Goal: Task Accomplishment & Management: Complete application form

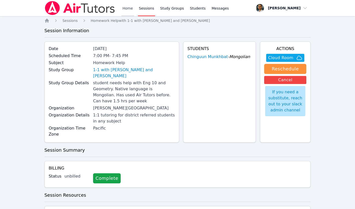
click at [128, 6] on link "Home" at bounding box center [128, 8] width 12 height 16
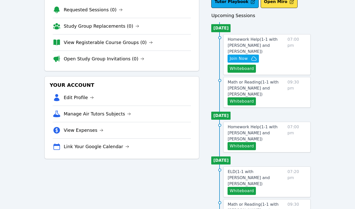
scroll to position [81, 0]
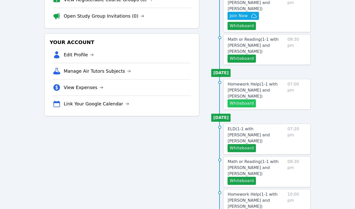
click at [241, 104] on button "Whiteboard" at bounding box center [242, 103] width 28 height 8
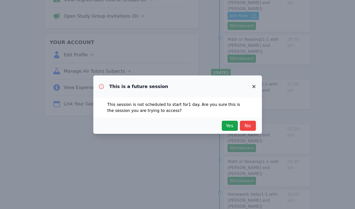
click at [254, 85] on icon "button" at bounding box center [254, 86] width 6 height 6
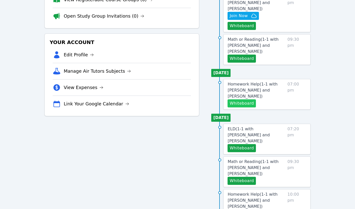
click at [237, 103] on button "Whiteboard" at bounding box center [242, 103] width 28 height 8
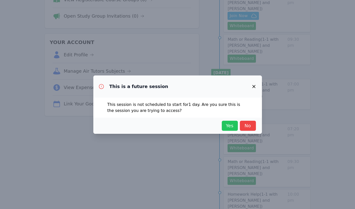
click at [228, 124] on span "Yes" at bounding box center [230, 125] width 11 height 7
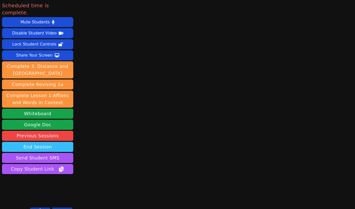
click at [42, 142] on button "End Session" at bounding box center [37, 147] width 71 height 10
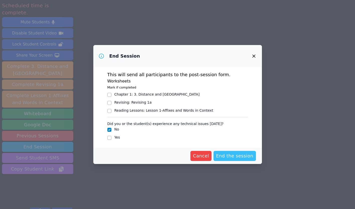
click at [233, 156] on span "End the session" at bounding box center [234, 155] width 37 height 7
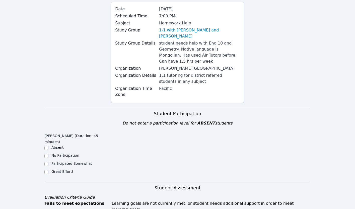
scroll to position [138, 0]
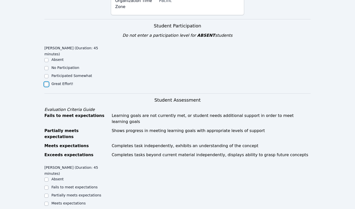
click at [47, 84] on input "Great Effort!" at bounding box center [46, 84] width 4 height 4
checkbox input "true"
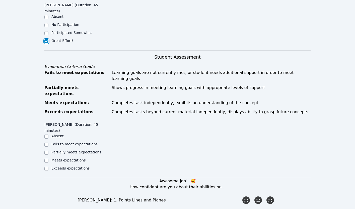
scroll to position [227, 0]
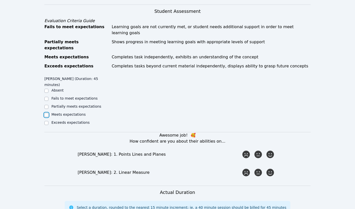
click at [47, 113] on input "Meets expectations" at bounding box center [46, 115] width 4 height 4
checkbox input "true"
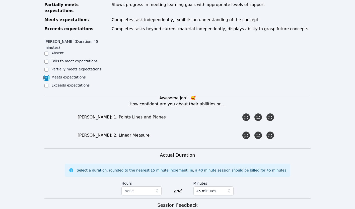
scroll to position [310, 0]
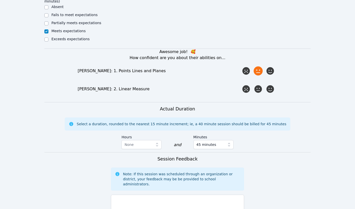
click at [261, 66] on icon at bounding box center [258, 70] width 9 height 9
click at [0, 0] on input "radio" at bounding box center [0, 0] width 0 height 0
click at [270, 84] on icon at bounding box center [270, 88] width 9 height 9
click at [0, 0] on input "radio" at bounding box center [0, 0] width 0 height 0
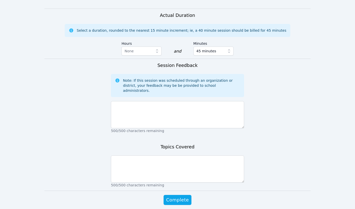
scroll to position [407, 0]
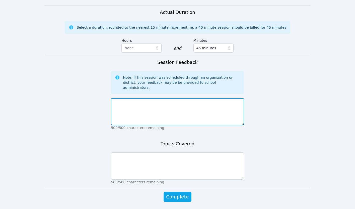
click at [146, 98] on textarea at bounding box center [177, 111] width 133 height 27
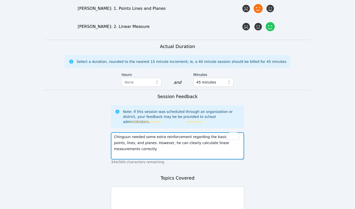
scroll to position [380, 0]
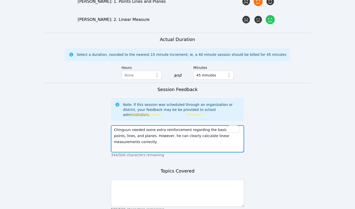
type textarea "Chinguun needed some extra reinforcement regarding the basics of points, lines,…"
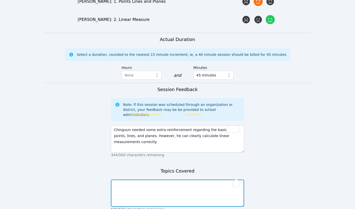
click at [156, 179] on textarea "To enrich screen reader interactions, please activate Accessibility in Grammarl…" at bounding box center [177, 192] width 133 height 27
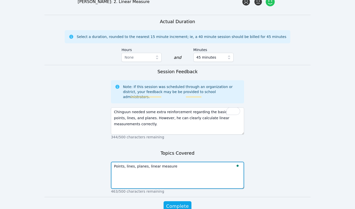
scroll to position [407, 0]
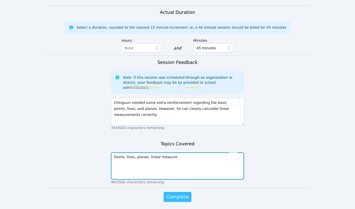
type textarea "Points, lines, planes, linear measure"
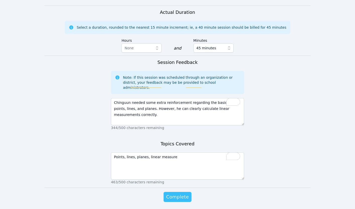
click at [177, 193] on span "Complete" at bounding box center [177, 196] width 23 height 7
